Goal: Use online tool/utility: Utilize a website feature to perform a specific function

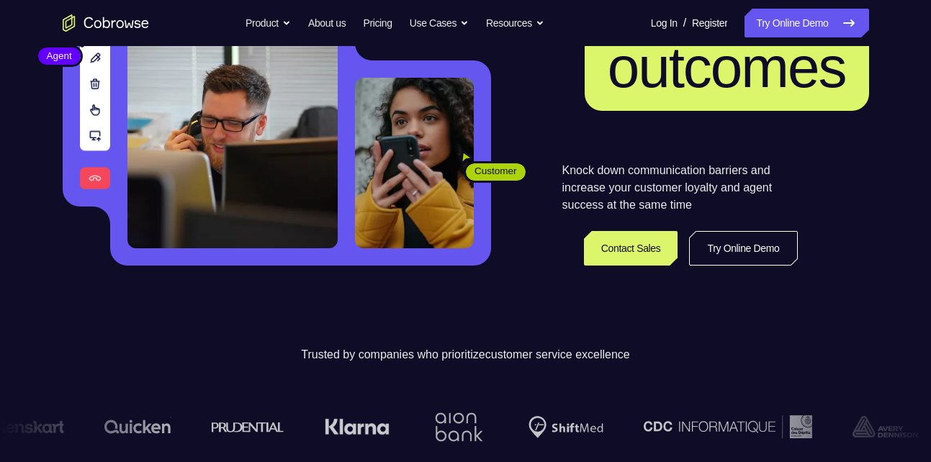
scroll to position [228, 0]
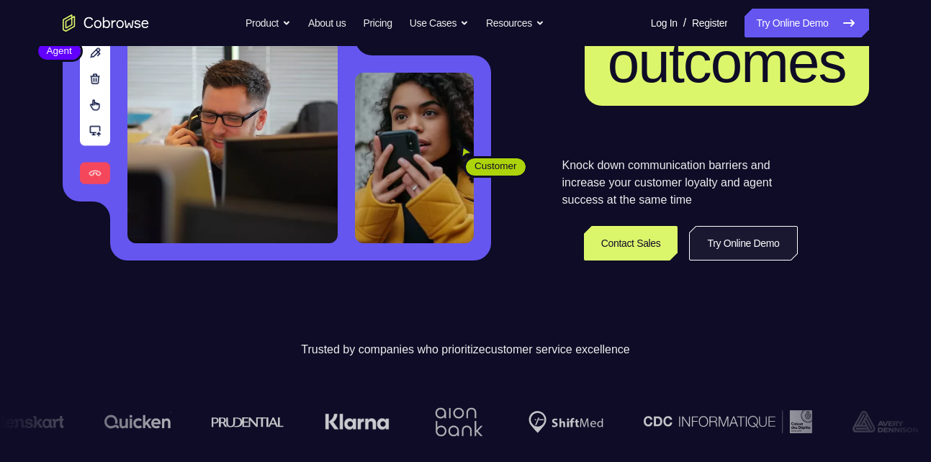
click at [718, 243] on link "Try Online Demo" at bounding box center [743, 243] width 108 height 35
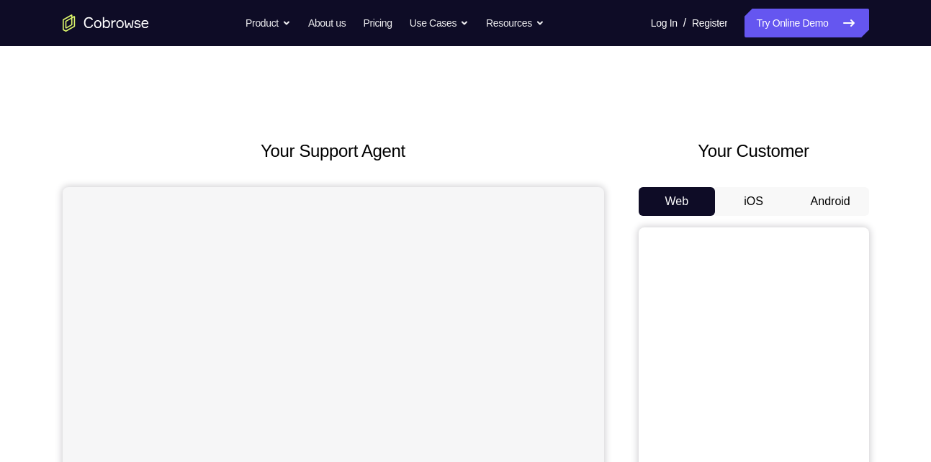
click at [823, 202] on button "Android" at bounding box center [830, 201] width 77 height 29
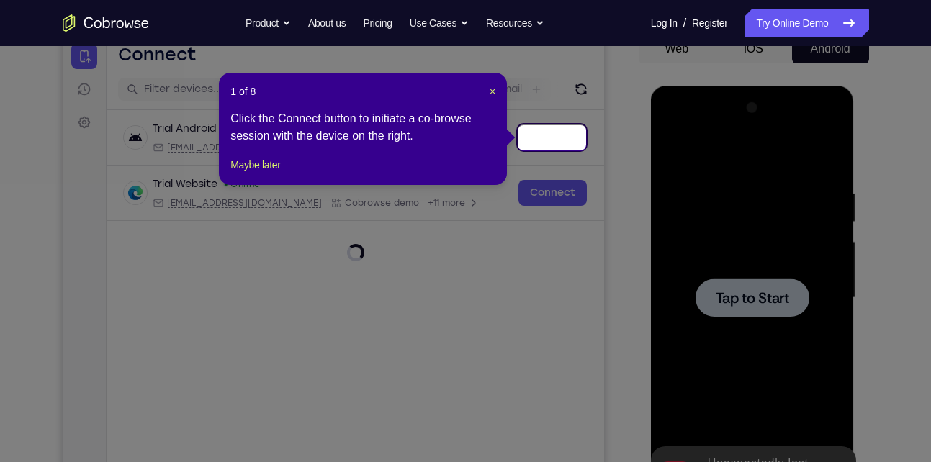
scroll to position [152, 0]
click at [491, 92] on span "×" at bounding box center [493, 92] width 6 height 12
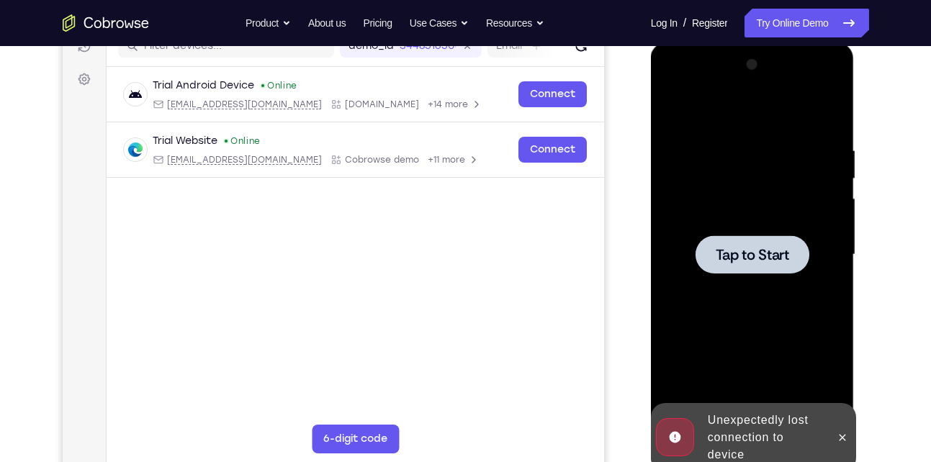
scroll to position [198, 0]
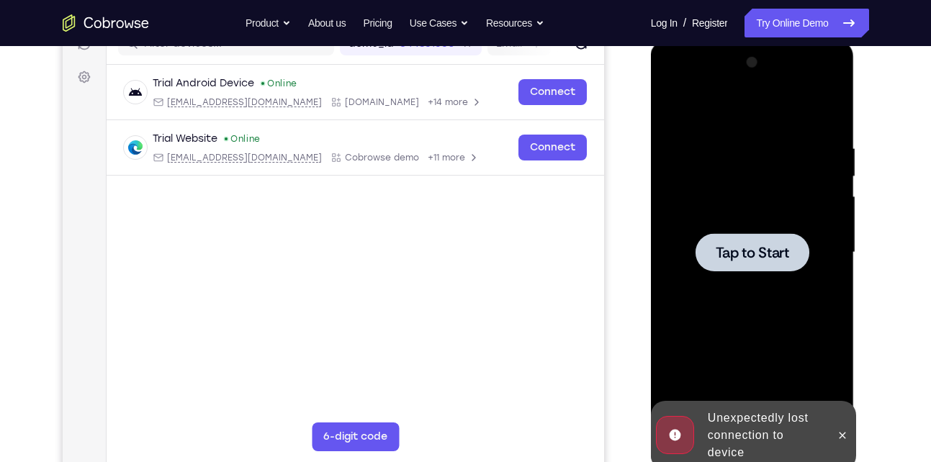
click at [766, 248] on span "Tap to Start" at bounding box center [752, 253] width 73 height 14
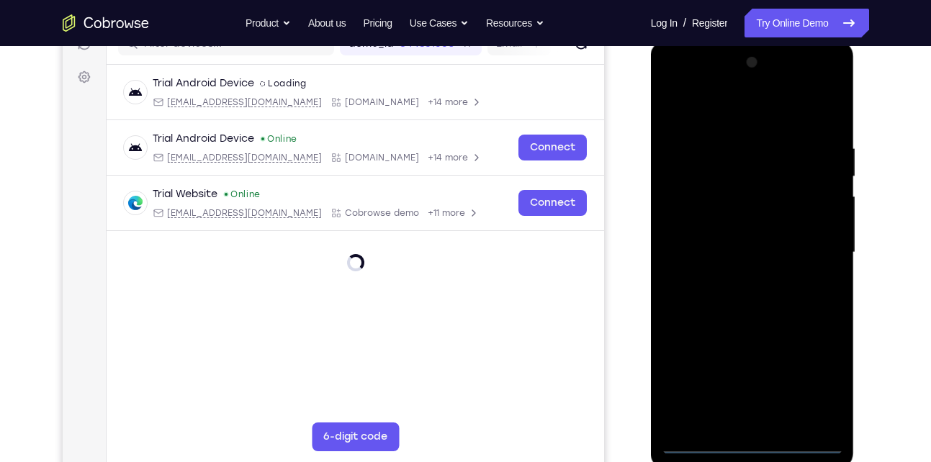
click at [754, 443] on div at bounding box center [753, 252] width 182 height 403
click at [808, 383] on div at bounding box center [753, 252] width 182 height 403
click at [735, 104] on div at bounding box center [753, 252] width 182 height 403
click at [810, 251] on div at bounding box center [753, 252] width 182 height 403
click at [734, 278] on div at bounding box center [753, 252] width 182 height 403
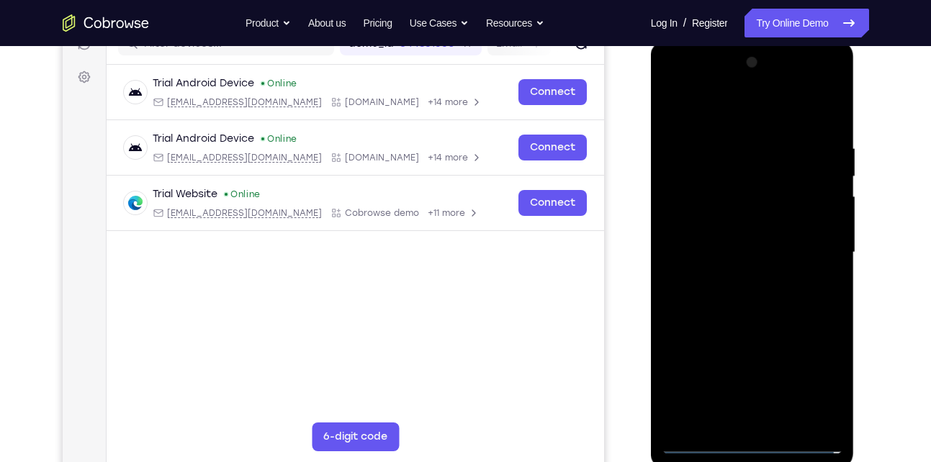
click at [720, 224] on div at bounding box center [753, 252] width 182 height 403
click at [728, 237] on div at bounding box center [753, 252] width 182 height 403
click at [741, 278] on div at bounding box center [753, 252] width 182 height 403
click at [731, 246] on div at bounding box center [753, 252] width 182 height 403
click at [747, 277] on div at bounding box center [753, 252] width 182 height 403
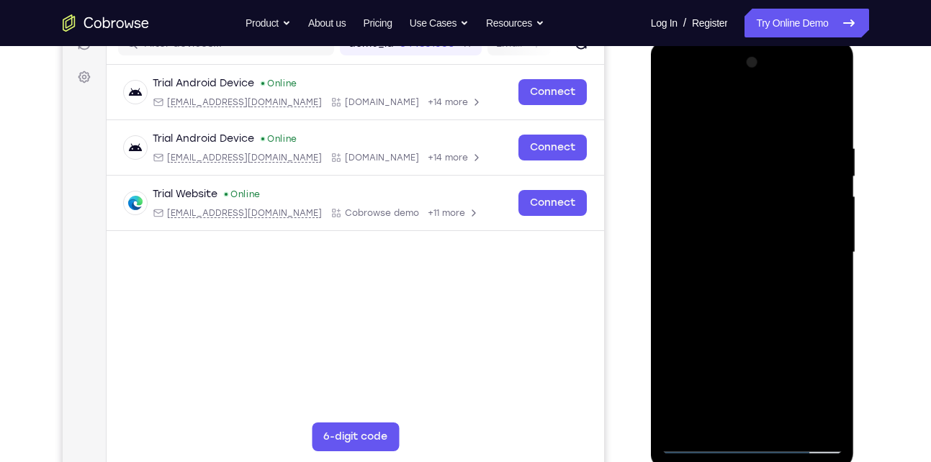
click at [749, 278] on div at bounding box center [753, 252] width 182 height 403
click at [758, 282] on div at bounding box center [753, 252] width 182 height 403
click at [728, 226] on div at bounding box center [753, 252] width 182 height 403
click at [826, 220] on div at bounding box center [753, 252] width 182 height 403
click at [787, 285] on div at bounding box center [753, 252] width 182 height 403
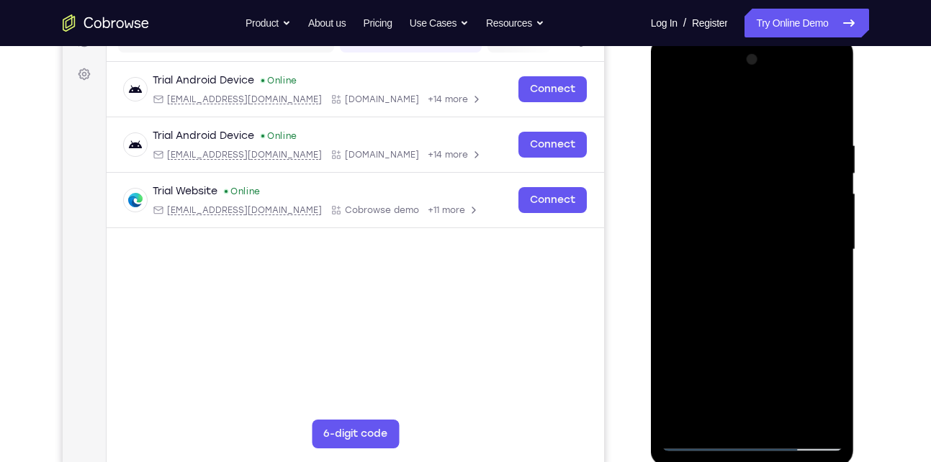
scroll to position [210, 0]
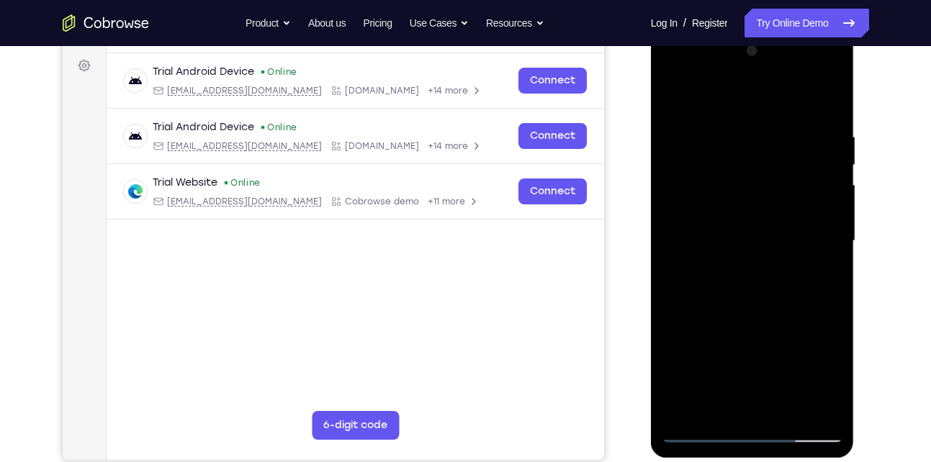
click at [754, 202] on div at bounding box center [753, 241] width 182 height 403
click at [759, 208] on div at bounding box center [753, 241] width 182 height 403
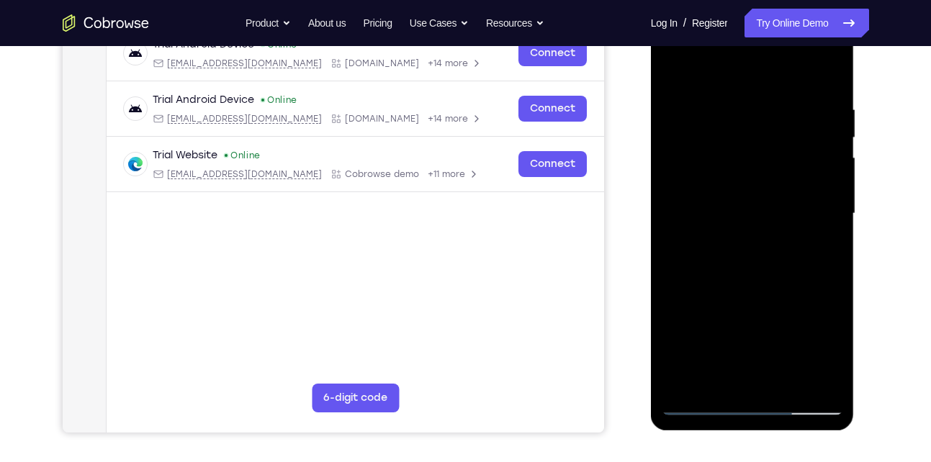
scroll to position [238, 0]
click at [830, 276] on div at bounding box center [753, 213] width 182 height 403
click at [833, 279] on div at bounding box center [753, 213] width 182 height 403
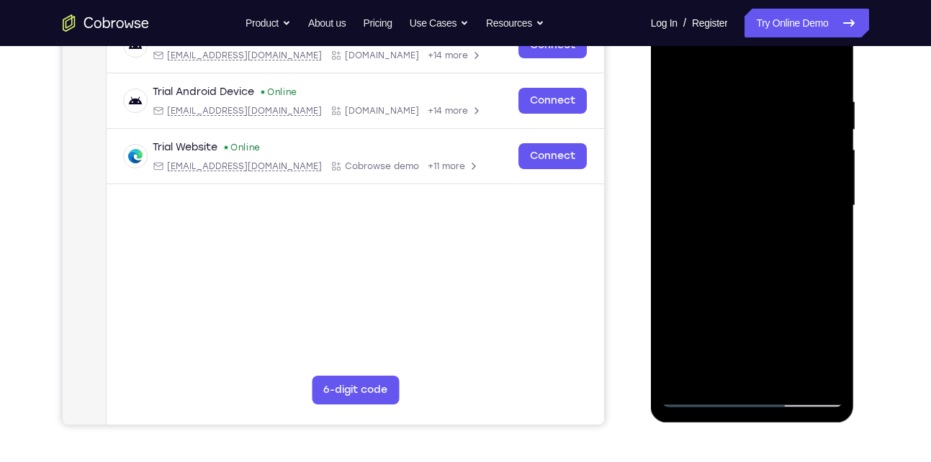
scroll to position [246, 0]
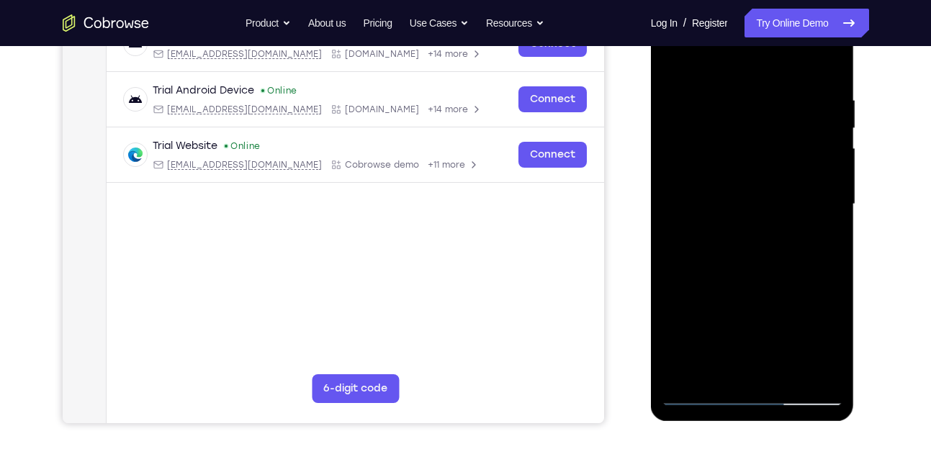
click at [833, 269] on div at bounding box center [753, 204] width 182 height 403
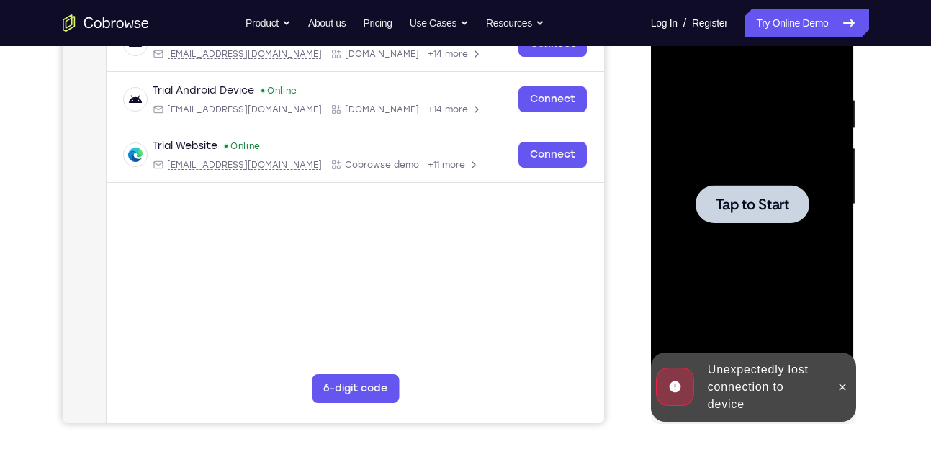
click at [769, 209] on span "Tap to Start" at bounding box center [752, 204] width 73 height 14
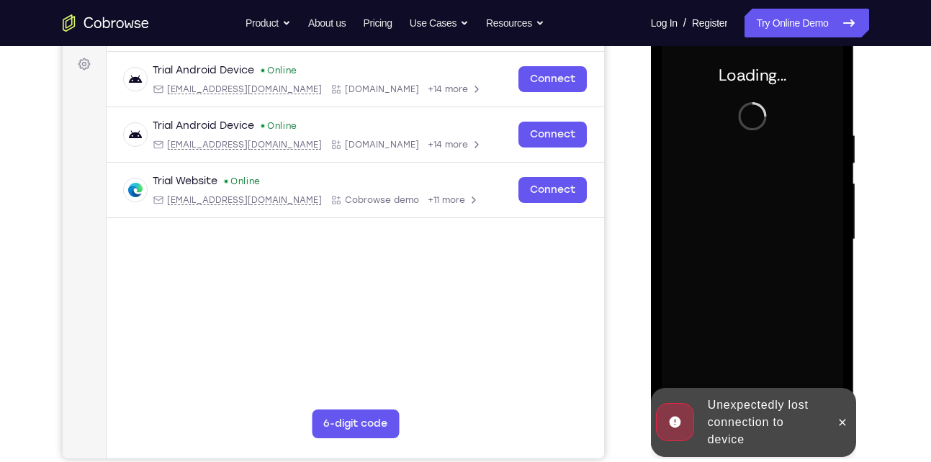
scroll to position [207, 0]
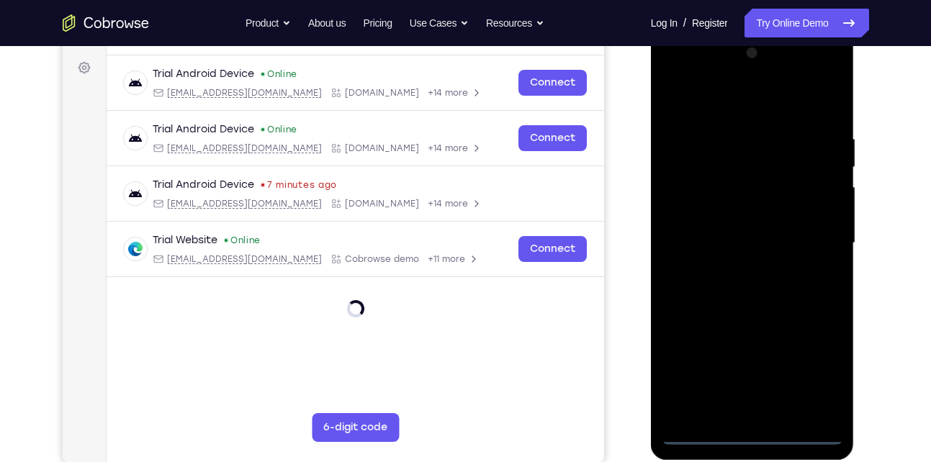
click at [754, 434] on div at bounding box center [753, 243] width 182 height 403
click at [818, 377] on div at bounding box center [753, 243] width 182 height 403
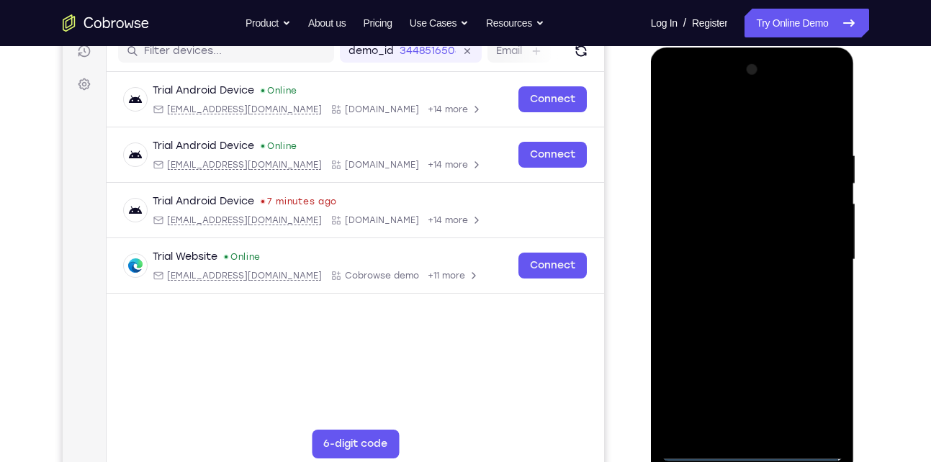
scroll to position [190, 0]
click at [727, 128] on div at bounding box center [753, 260] width 182 height 403
click at [817, 252] on div at bounding box center [753, 260] width 182 height 403
click at [739, 287] on div at bounding box center [753, 260] width 182 height 403
click at [743, 256] on div at bounding box center [753, 260] width 182 height 403
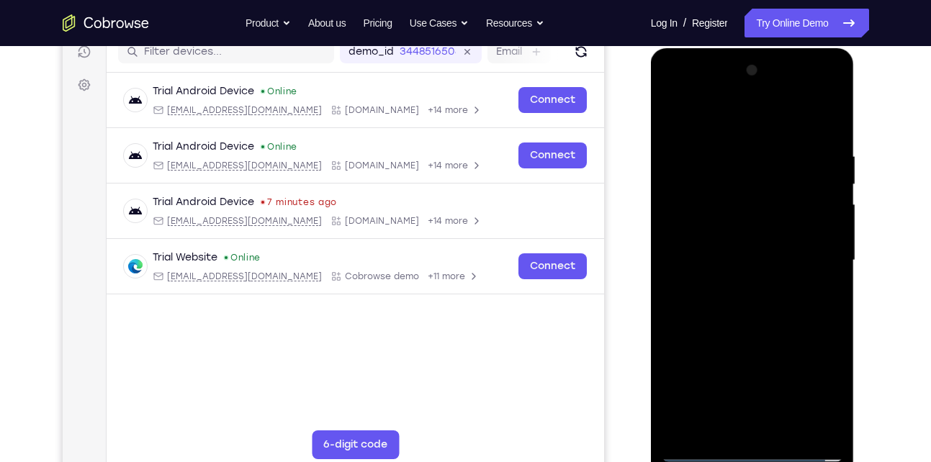
click at [718, 227] on div at bounding box center [753, 260] width 182 height 403
click at [715, 232] on div at bounding box center [753, 260] width 182 height 403
click at [718, 236] on div at bounding box center [753, 260] width 182 height 403
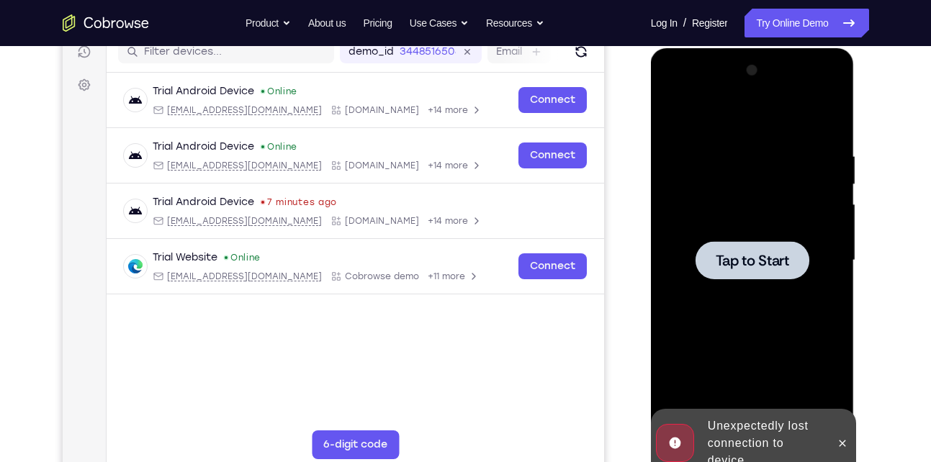
click at [743, 254] on span "Tap to Start" at bounding box center [752, 261] width 73 height 14
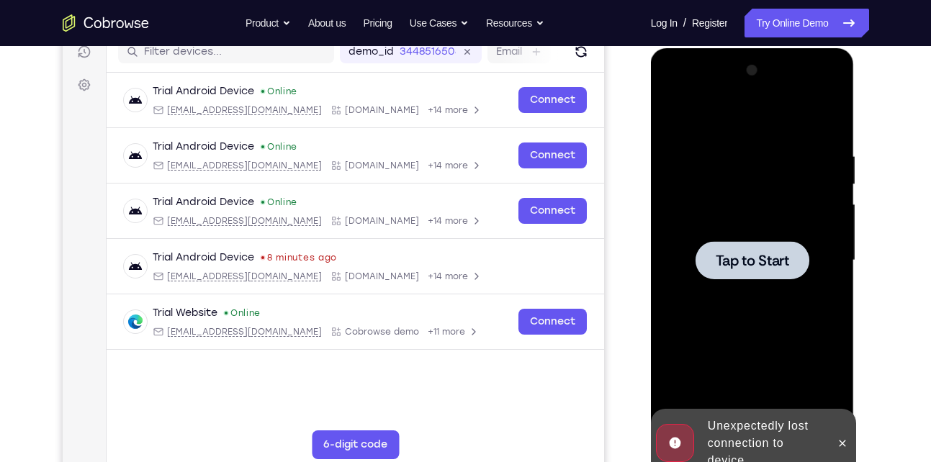
click at [735, 249] on div at bounding box center [753, 260] width 114 height 38
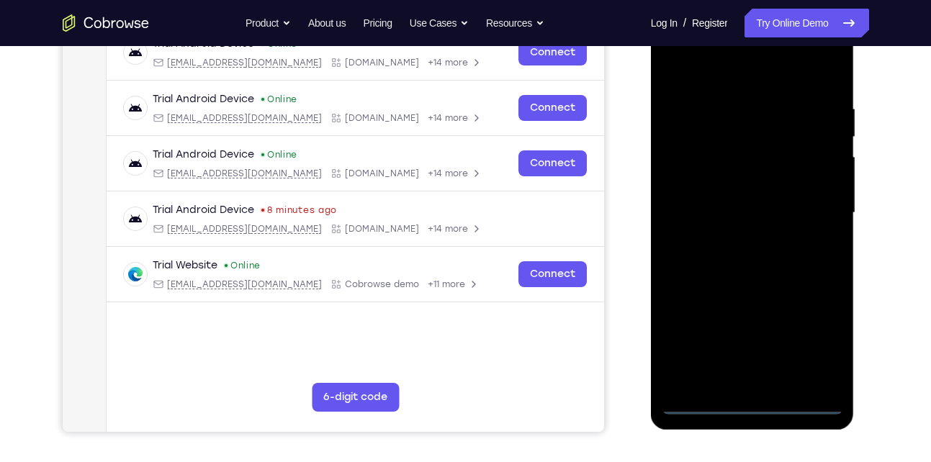
scroll to position [240, 0]
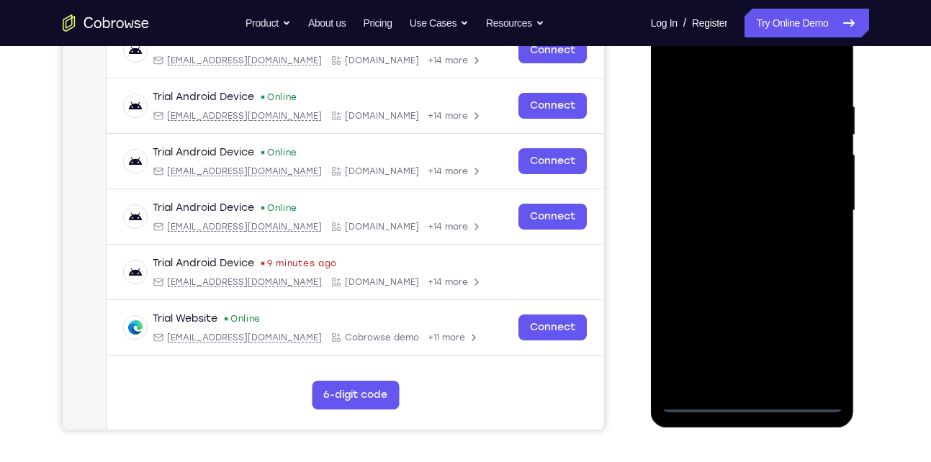
click at [749, 406] on div at bounding box center [753, 210] width 182 height 403
click at [818, 330] on div at bounding box center [753, 210] width 182 height 403
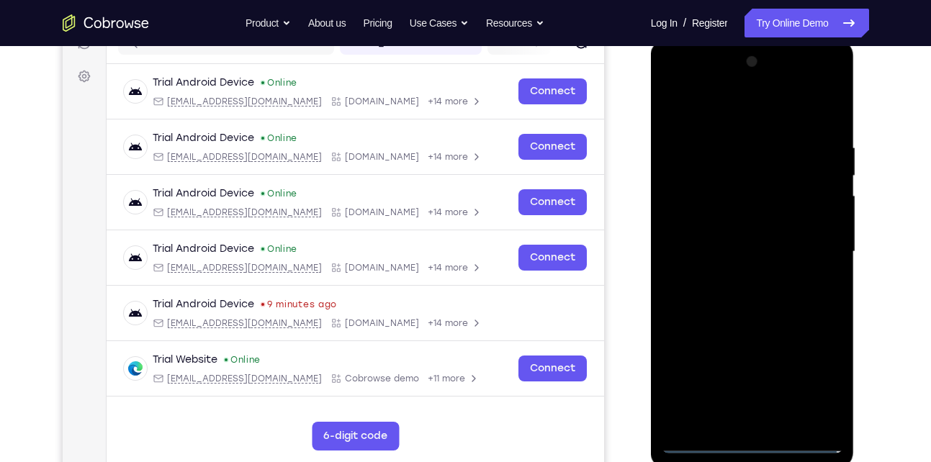
scroll to position [198, 0]
click at [718, 114] on div at bounding box center [753, 252] width 182 height 403
click at [723, 114] on div at bounding box center [753, 252] width 182 height 403
click at [819, 241] on div at bounding box center [753, 252] width 182 height 403
click at [737, 280] on div at bounding box center [753, 252] width 182 height 403
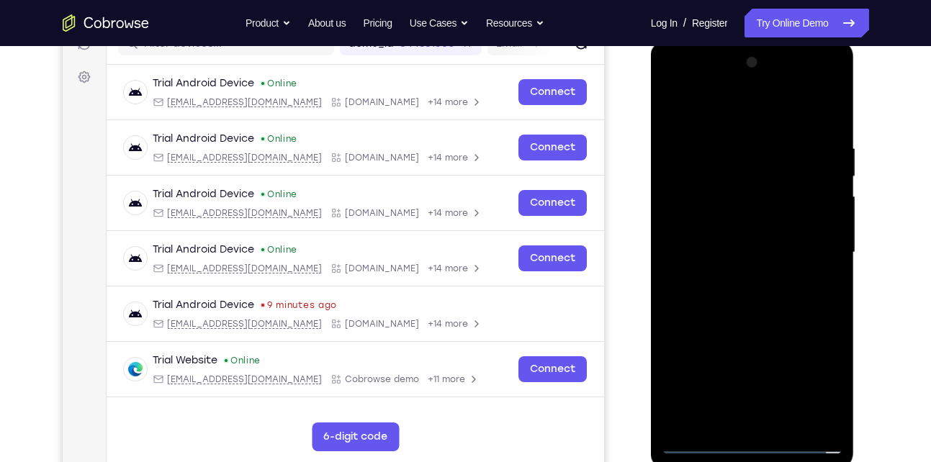
click at [746, 233] on div at bounding box center [753, 252] width 182 height 403
click at [723, 222] on div at bounding box center [753, 252] width 182 height 403
click at [718, 245] on div at bounding box center [753, 252] width 182 height 403
click at [751, 302] on div at bounding box center [753, 252] width 182 height 403
click at [825, 133] on div at bounding box center [753, 252] width 182 height 403
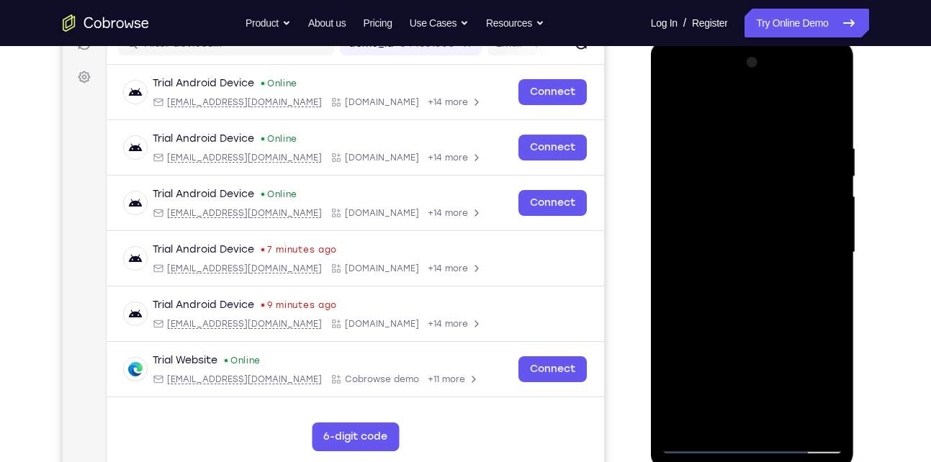
click at [825, 133] on div at bounding box center [753, 252] width 182 height 403
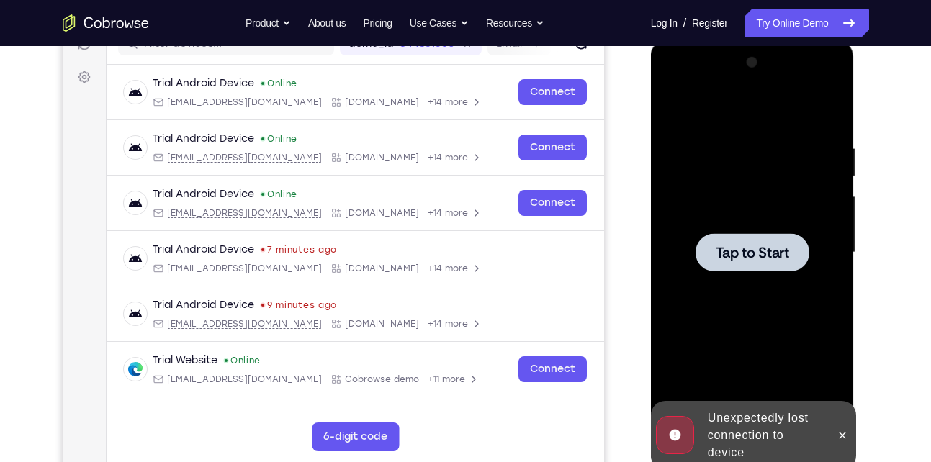
click at [714, 243] on div at bounding box center [753, 252] width 114 height 38
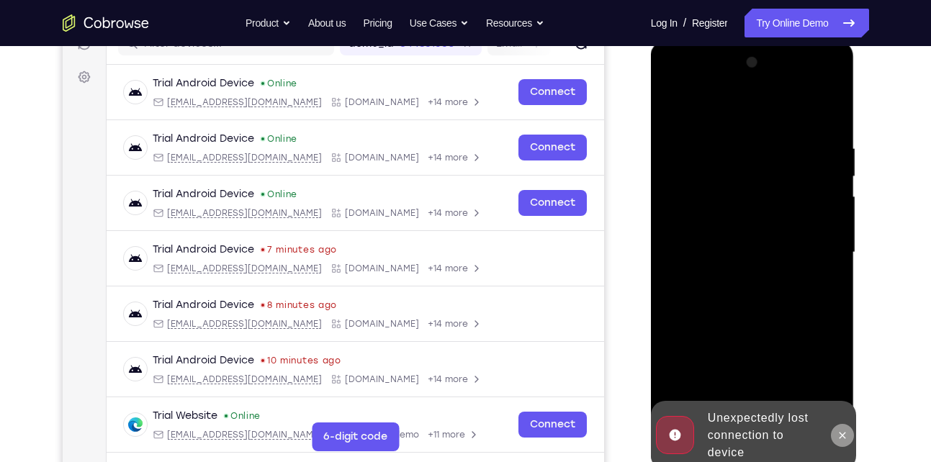
click at [843, 428] on button at bounding box center [842, 435] width 23 height 23
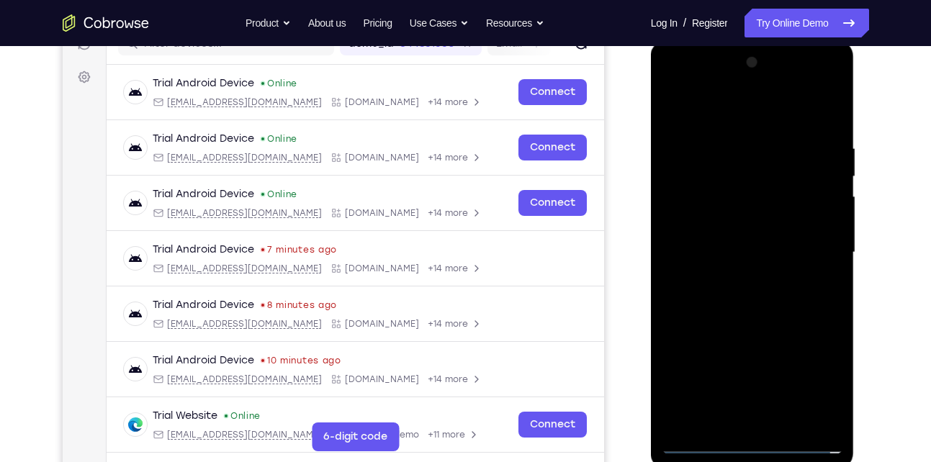
click at [758, 444] on div at bounding box center [753, 252] width 182 height 403
click at [823, 382] on div at bounding box center [753, 252] width 182 height 403
click at [813, 375] on div at bounding box center [753, 252] width 182 height 403
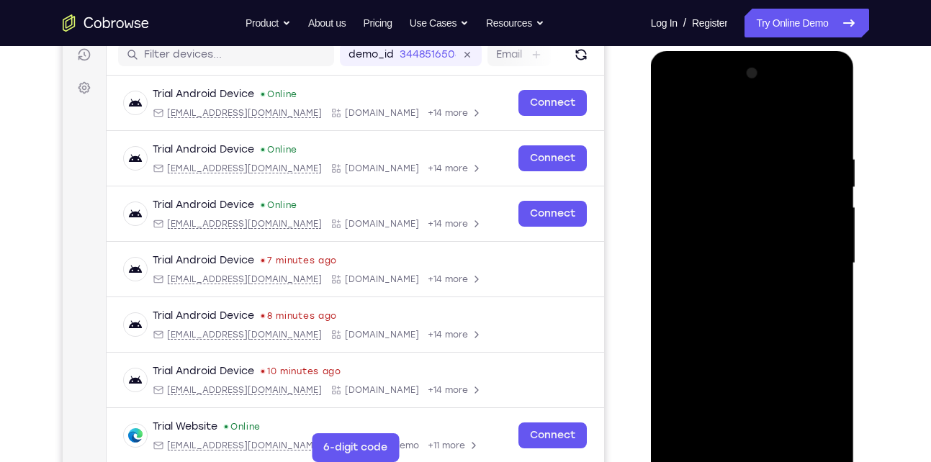
scroll to position [191, 0]
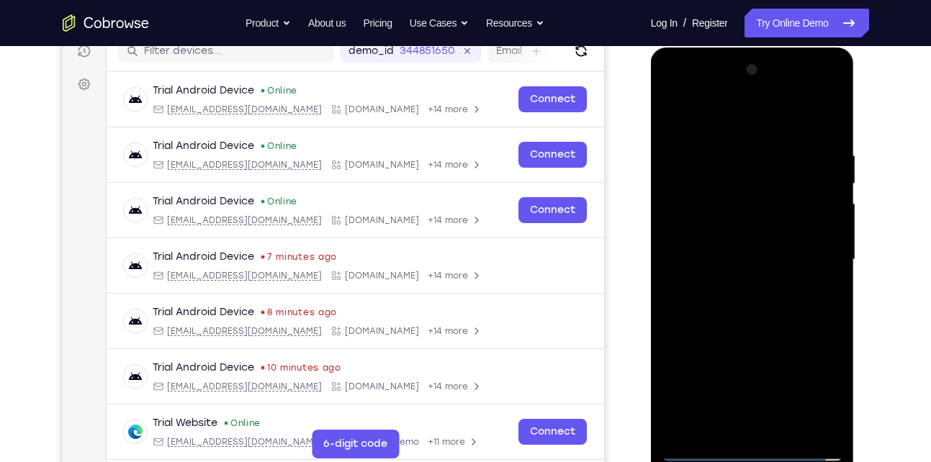
click at [740, 123] on div at bounding box center [753, 259] width 182 height 403
click at [812, 241] on div at bounding box center [753, 259] width 182 height 403
click at [739, 284] on div at bounding box center [753, 259] width 182 height 403
click at [728, 233] on div at bounding box center [753, 259] width 182 height 403
click at [723, 249] on div at bounding box center [753, 259] width 182 height 403
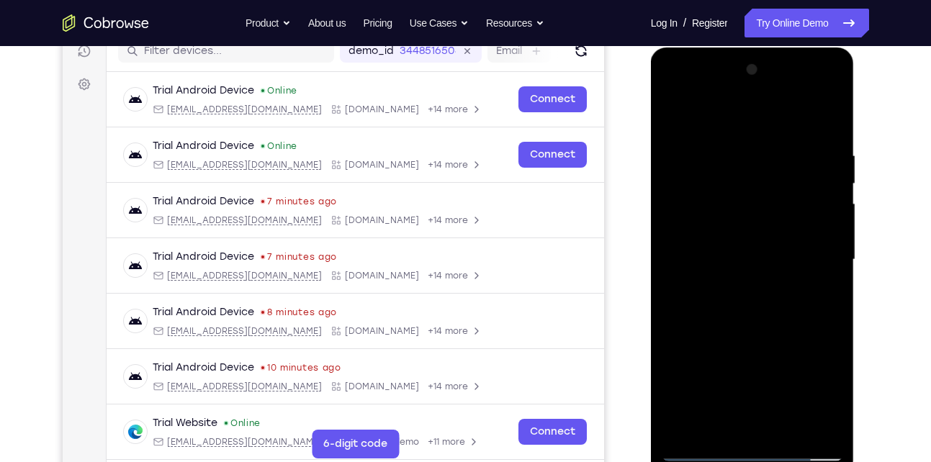
click at [731, 283] on div at bounding box center [753, 259] width 182 height 403
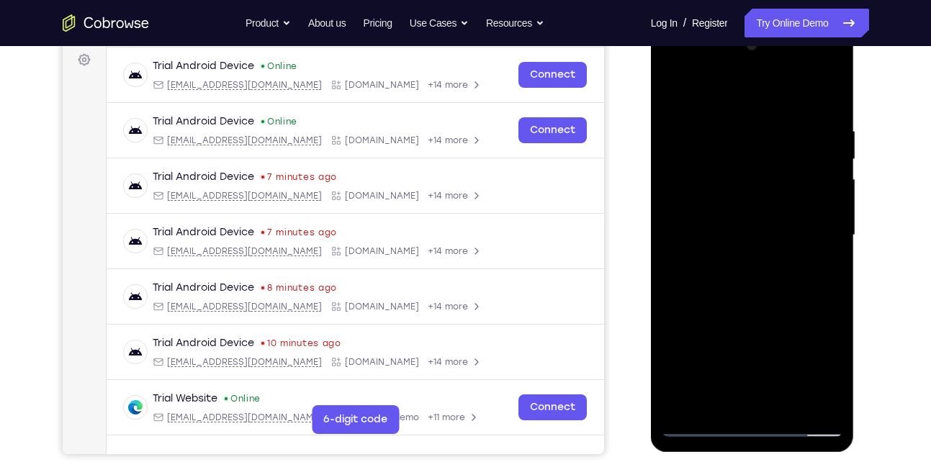
scroll to position [216, 0]
click at [700, 215] on div at bounding box center [753, 234] width 182 height 403
click at [747, 268] on div at bounding box center [753, 234] width 182 height 403
click at [712, 282] on div at bounding box center [753, 234] width 182 height 403
click at [739, 270] on div at bounding box center [753, 234] width 182 height 403
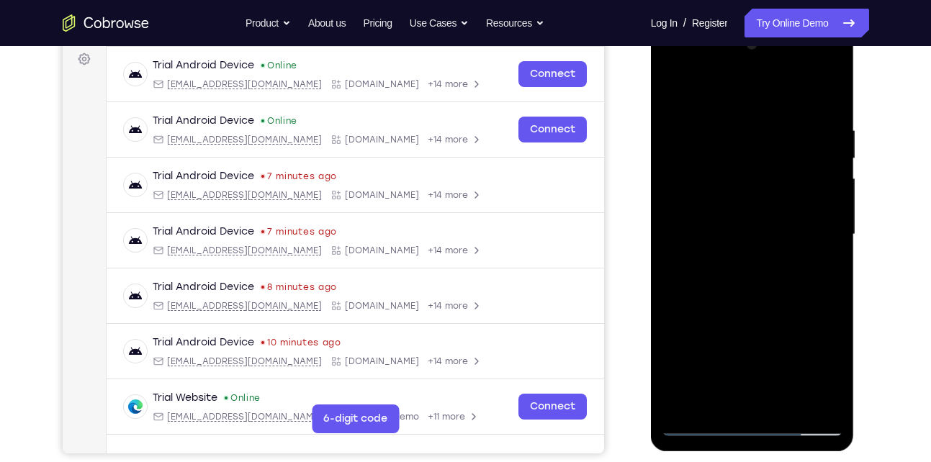
click at [711, 313] on div at bounding box center [753, 234] width 182 height 403
click at [785, 393] on div at bounding box center [753, 234] width 182 height 403
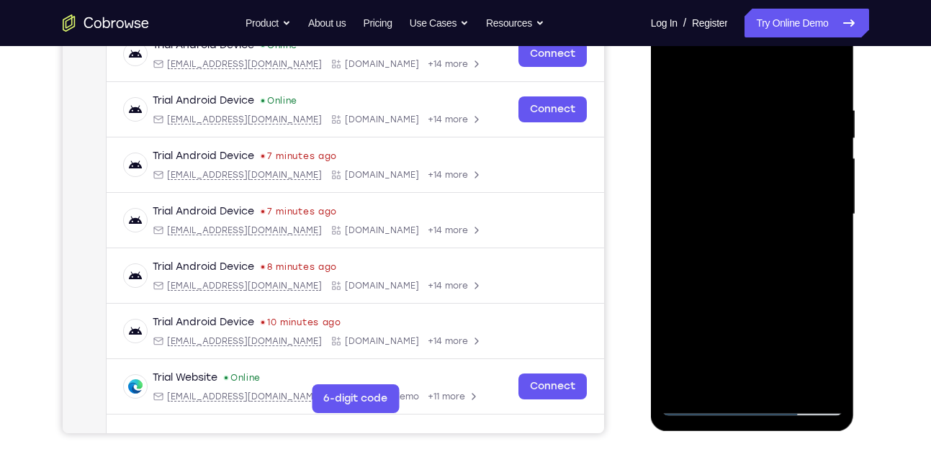
scroll to position [238, 0]
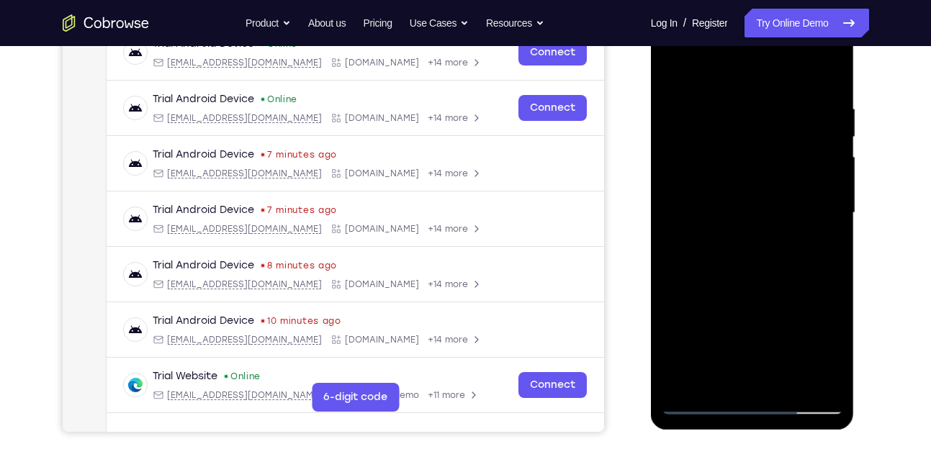
click at [792, 403] on div at bounding box center [753, 213] width 182 height 403
drag, startPoint x: 747, startPoint y: 307, endPoint x: 731, endPoint y: 146, distance: 162.1
click at [731, 146] on div at bounding box center [753, 213] width 182 height 403
